Goal: Information Seeking & Learning: Find specific fact

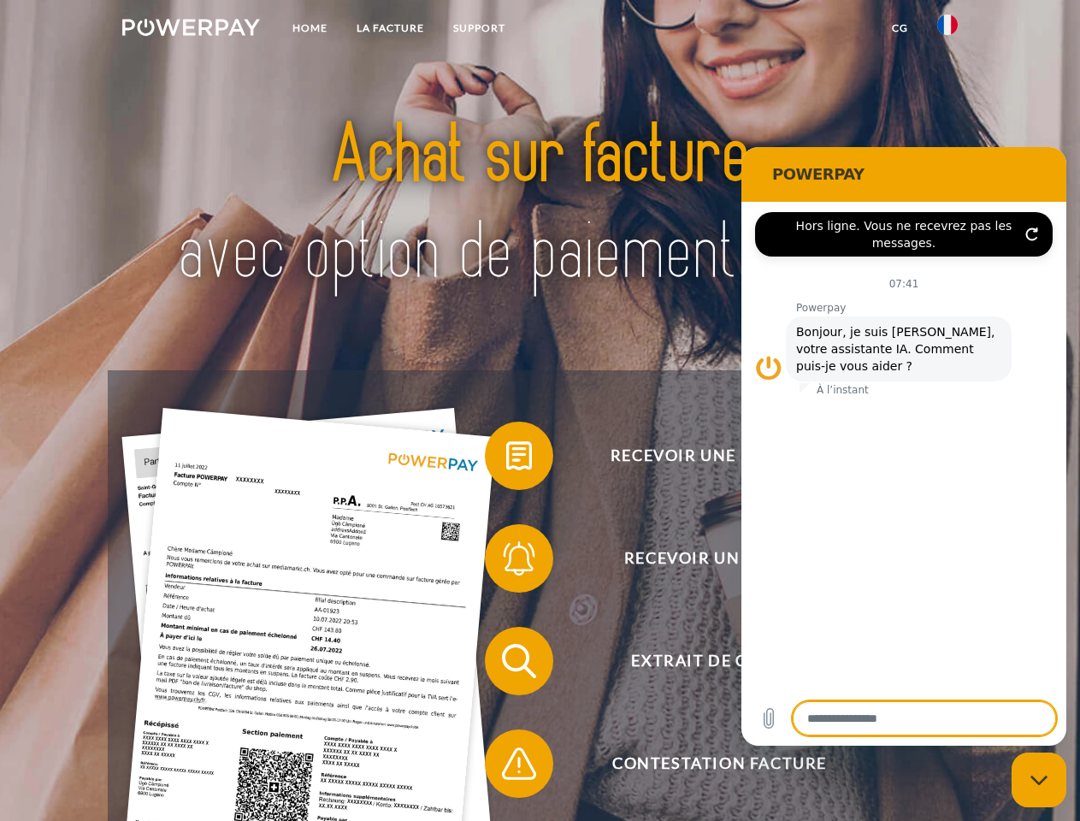
click at [191, 30] on img at bounding box center [191, 27] width 138 height 17
click at [947, 30] on img at bounding box center [947, 25] width 21 height 21
click at [899, 28] on link "CG" at bounding box center [899, 28] width 45 height 31
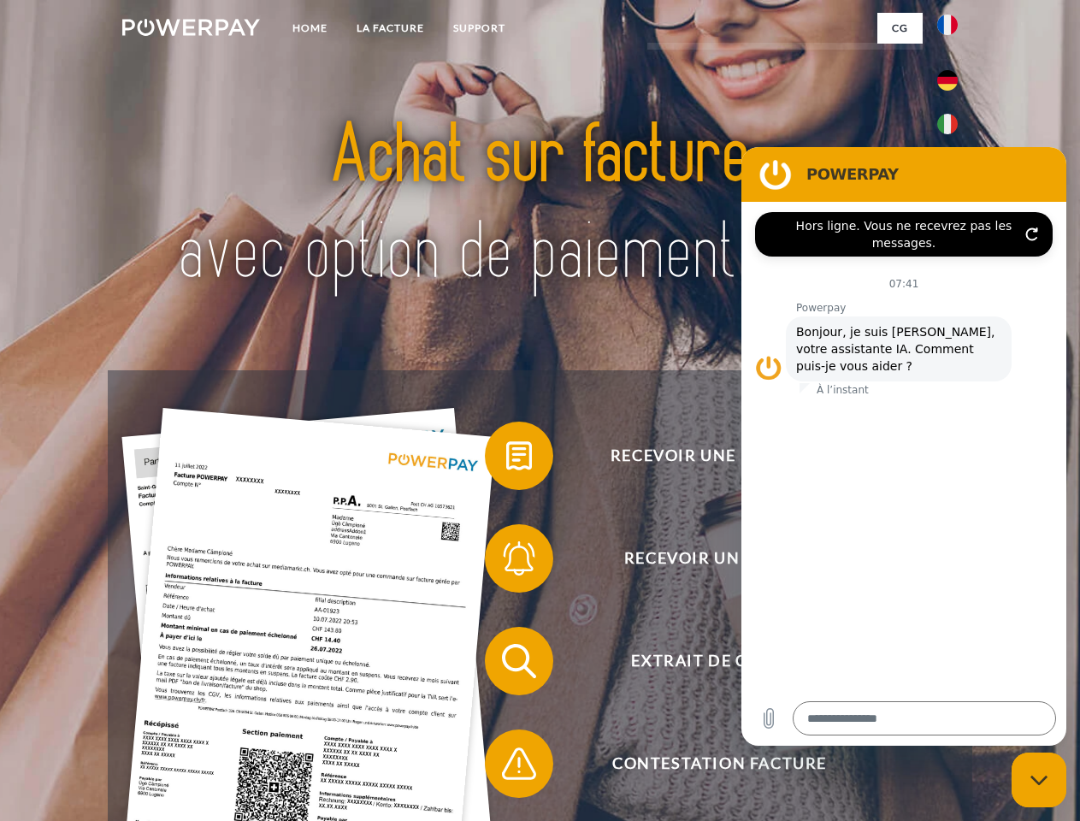
click at [506, 459] on span at bounding box center [493, 455] width 85 height 85
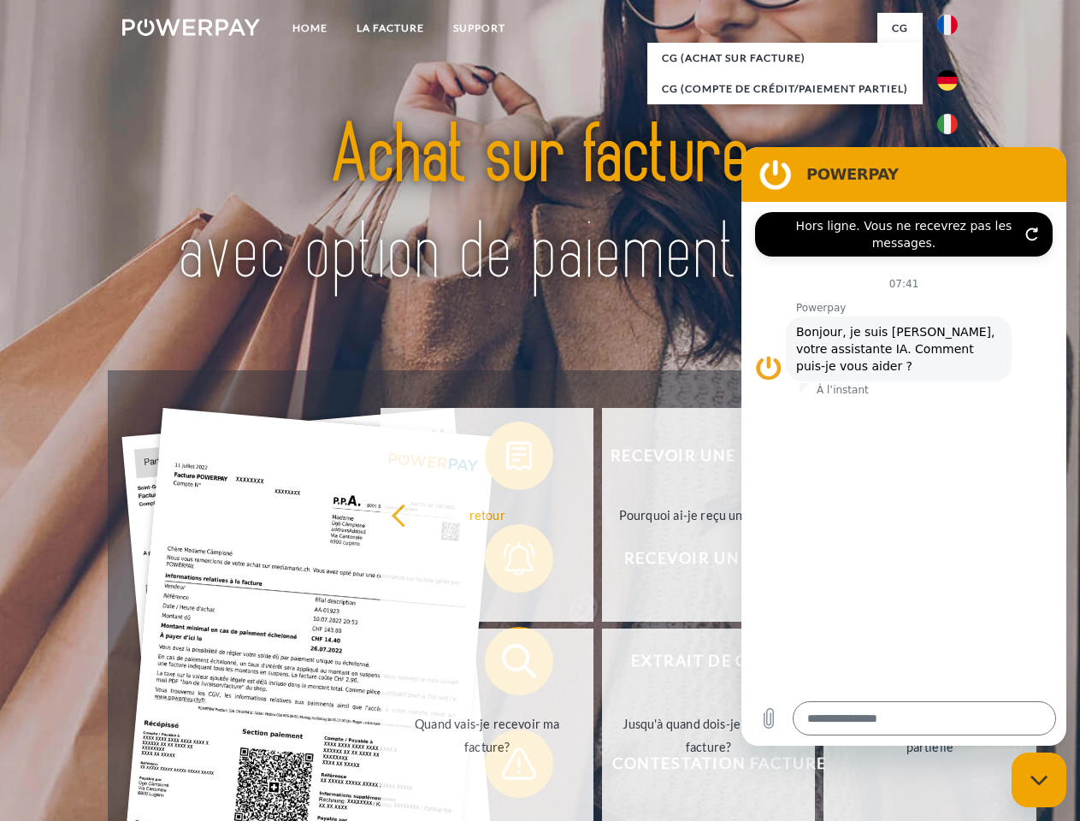
click at [506, 562] on div "Recevoir une facture ? Recevoir un rappel? Extrait de compte retour" at bounding box center [539, 712] width 863 height 684
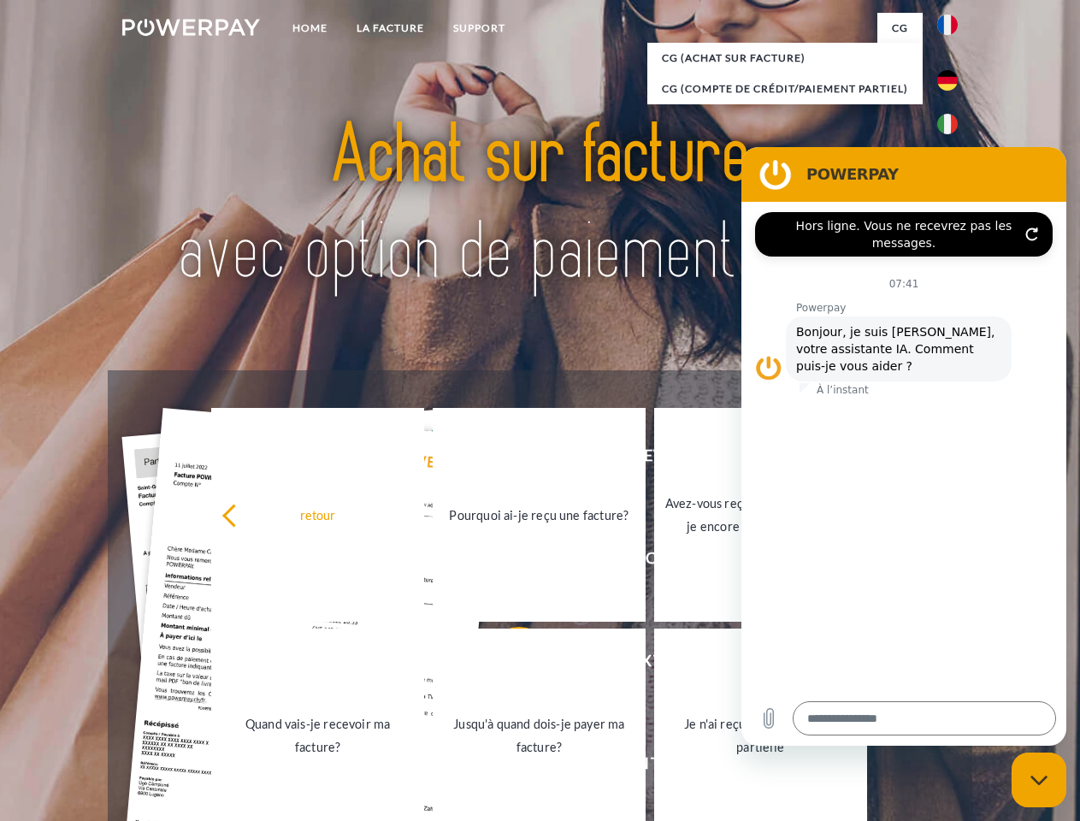
click at [506, 664] on link "Jusqu'à quand dois-je payer ma facture?" at bounding box center [539, 735] width 213 height 214
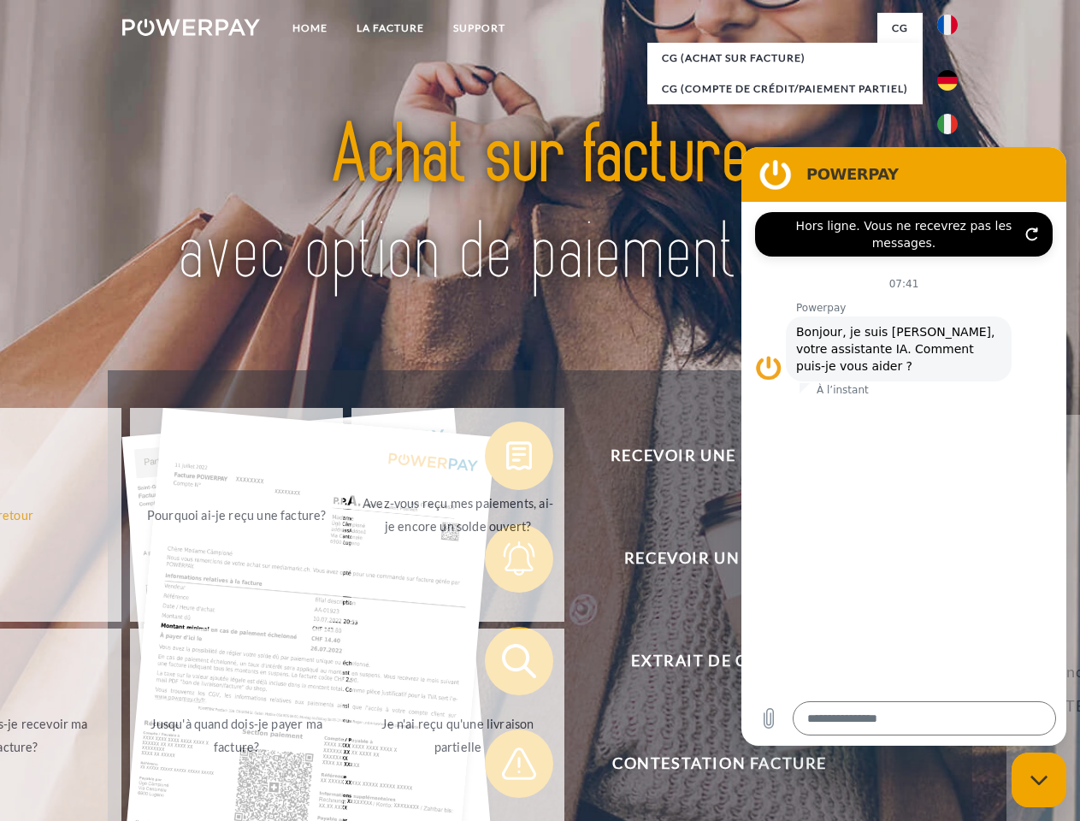
click at [506, 767] on span at bounding box center [493, 763] width 85 height 85
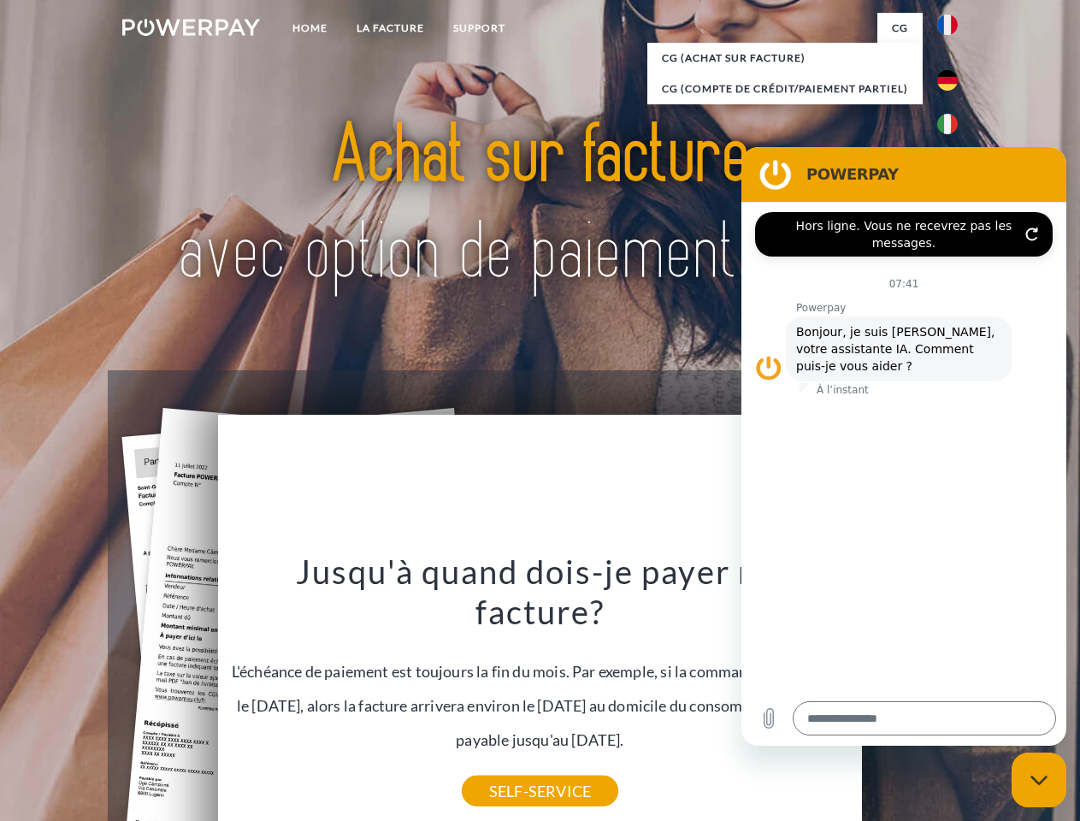
click at [1039, 780] on icon "Fermer la fenêtre de messagerie" at bounding box center [1039, 779] width 18 height 11
type textarea "*"
